Goal: Transaction & Acquisition: Purchase product/service

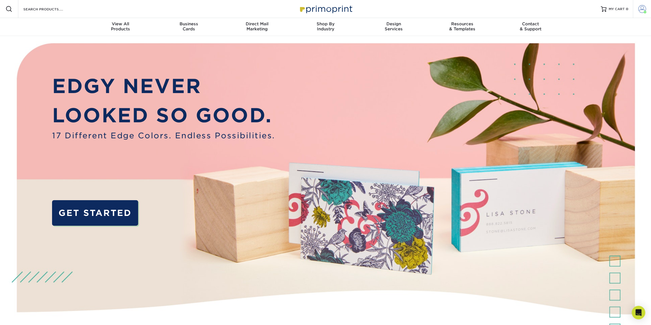
click at [645, 10] on span at bounding box center [642, 9] width 8 height 8
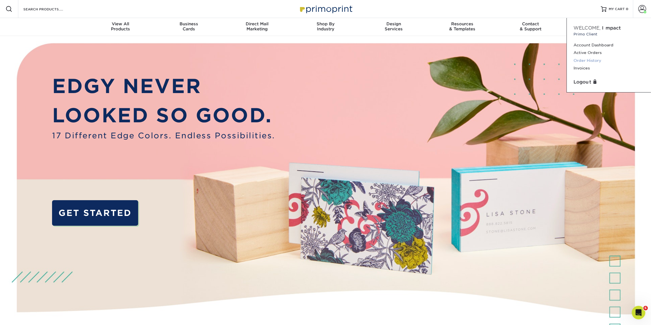
click at [587, 59] on link "Order History" at bounding box center [609, 61] width 71 height 8
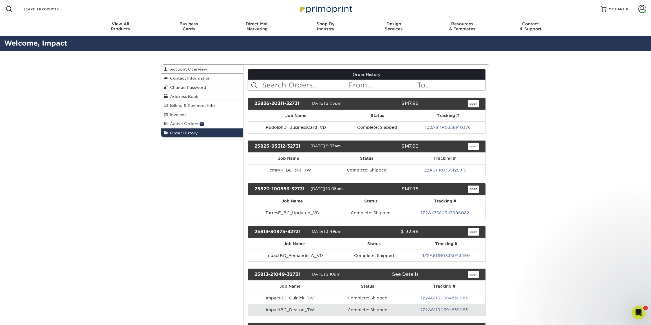
click at [321, 85] on input "text" at bounding box center [305, 85] width 86 height 11
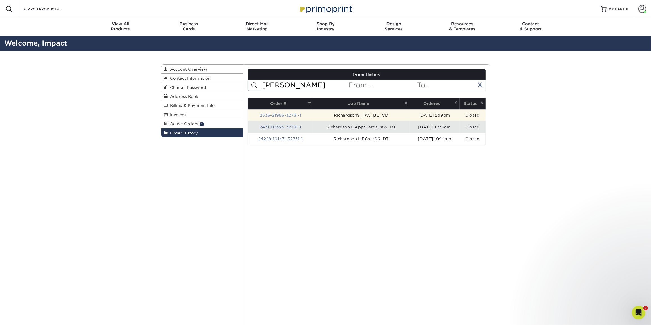
type input "[PERSON_NAME]"
click at [281, 113] on link "2536-21956-32731-1" at bounding box center [280, 115] width 41 height 5
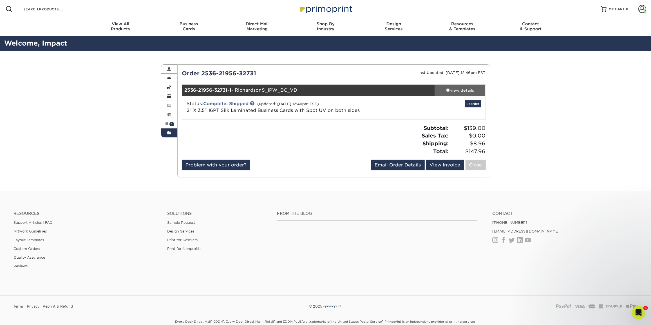
click at [459, 91] on div "view details" at bounding box center [460, 91] width 51 height 6
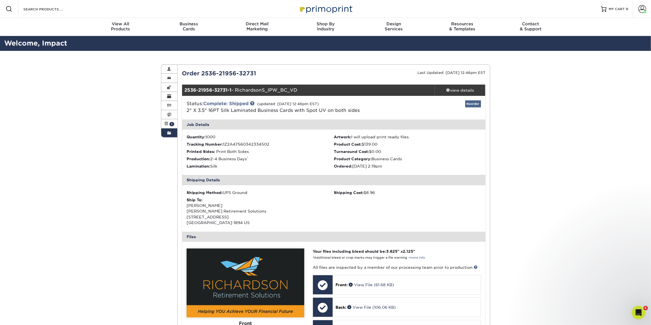
click at [472, 100] on div "Status: Complete: Shipped (updated: [DATE] 12:46pm EST) 2" X 3.5" 16PT Silk Lam…" at bounding box center [334, 108] width 312 height 24
click at [472, 102] on link "Reorder" at bounding box center [473, 103] width 16 height 7
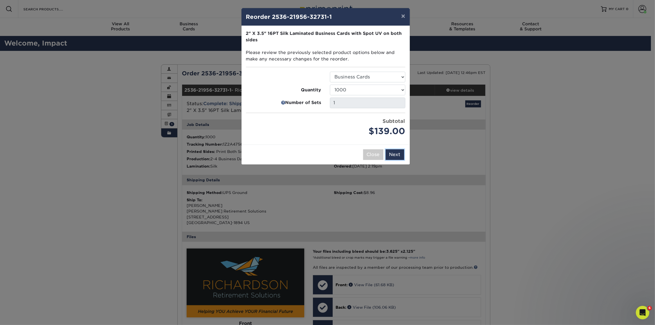
drag, startPoint x: 397, startPoint y: 153, endPoint x: 397, endPoint y: 134, distance: 18.3
click at [398, 153] on button "Next" at bounding box center [395, 154] width 19 height 11
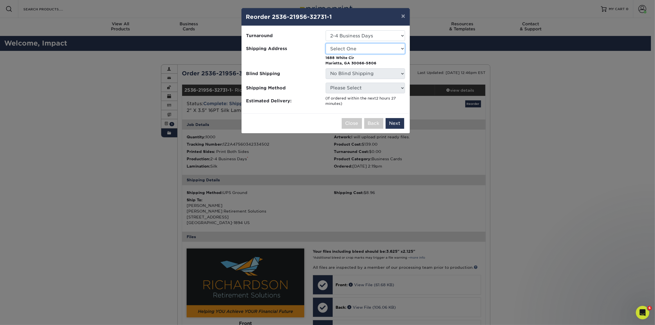
drag, startPoint x: 398, startPoint y: 49, endPoint x: 396, endPoint y: 52, distance: 3.7
click at [398, 49] on select "Select One [PERSON_NAME] - Palm Spring, Suite 3 [PERSON_NAME]" at bounding box center [365, 48] width 79 height 11
select select "279644"
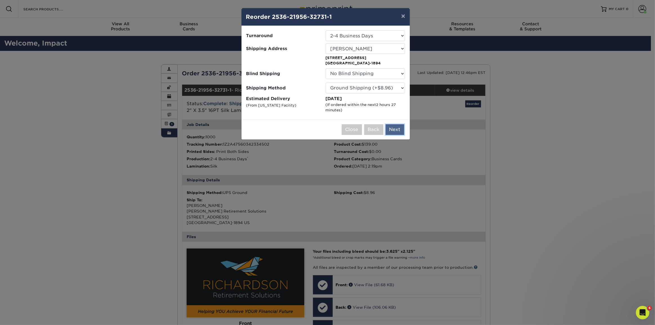
click at [399, 128] on button "Next" at bounding box center [395, 129] width 19 height 11
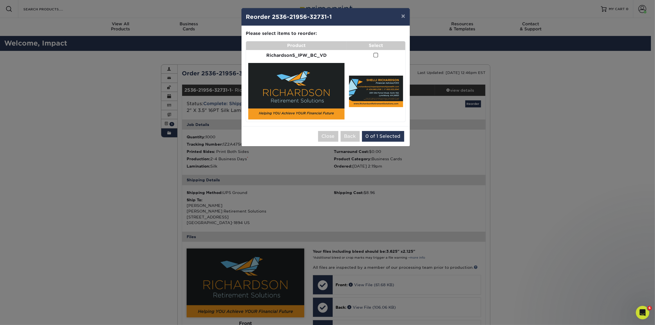
click at [377, 56] on span at bounding box center [376, 55] width 5 height 5
click at [0, 0] on input "checkbox" at bounding box center [0, 0] width 0 height 0
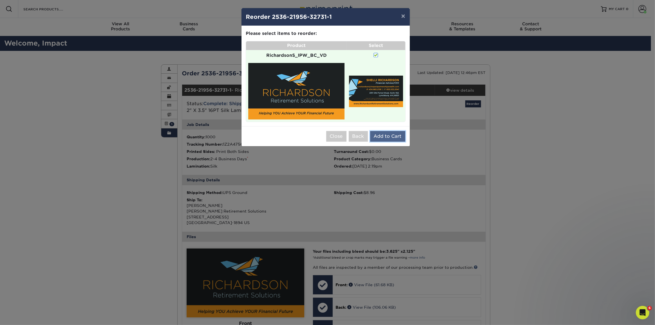
click at [388, 134] on button "Add to Cart" at bounding box center [387, 136] width 35 height 11
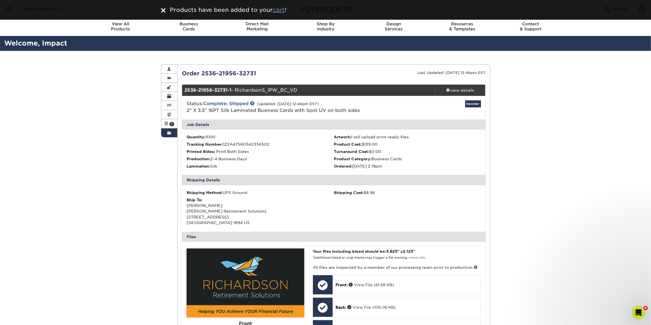
click at [280, 9] on u "cart" at bounding box center [279, 9] width 12 height 7
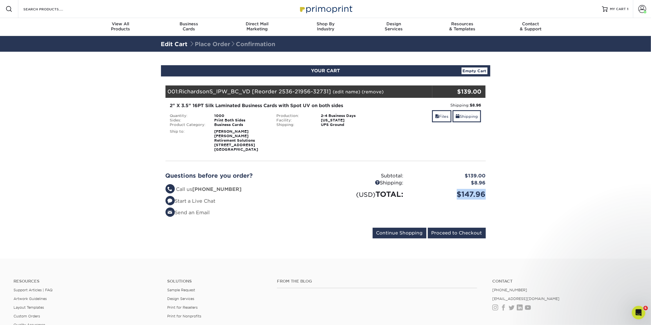
drag, startPoint x: 445, startPoint y: 193, endPoint x: 496, endPoint y: 195, distance: 51.0
click at [496, 195] on section "YOUR CART Empty Cart Your Cart is Empty View Account Active Orders Order Histor…" at bounding box center [325, 155] width 651 height 207
copy div "$147.96"
click at [480, 70] on link "Empty Cart" at bounding box center [475, 71] width 26 height 7
